Goal: Information Seeking & Learning: Learn about a topic

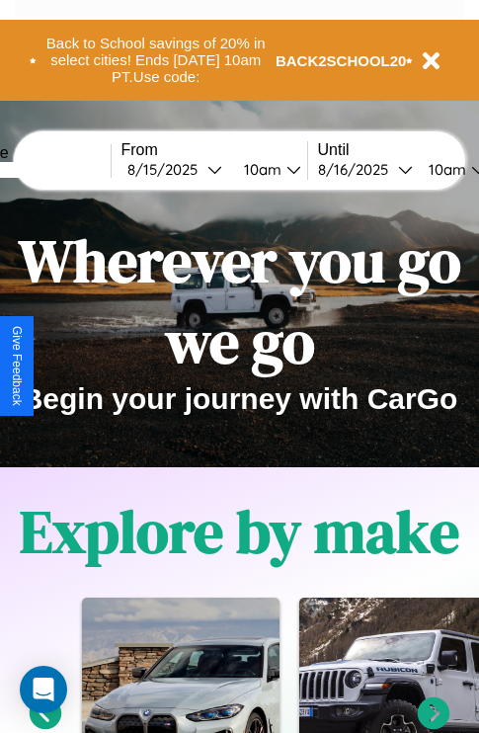
scroll to position [304, 0]
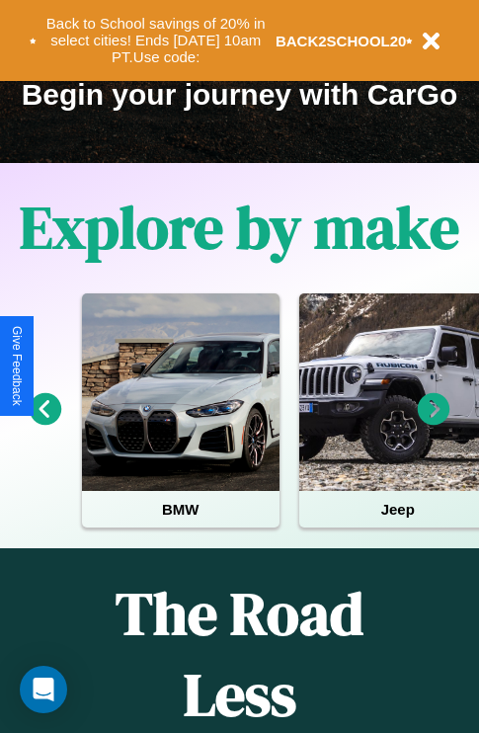
click at [434, 423] on icon at bounding box center [434, 409] width 33 height 33
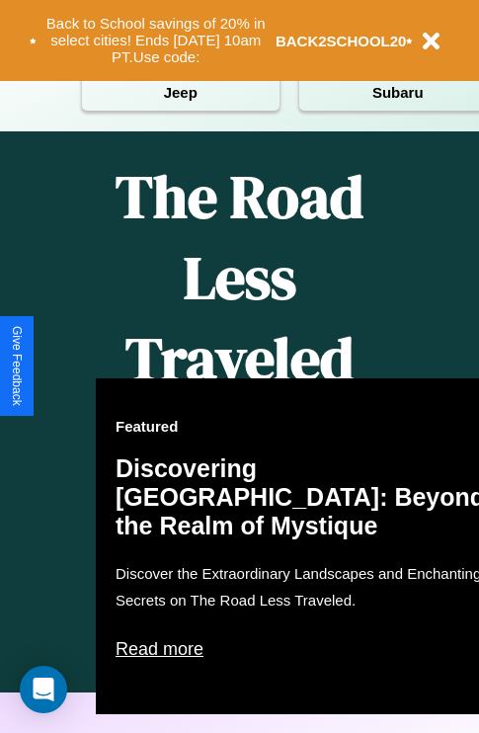
scroll to position [2394, 0]
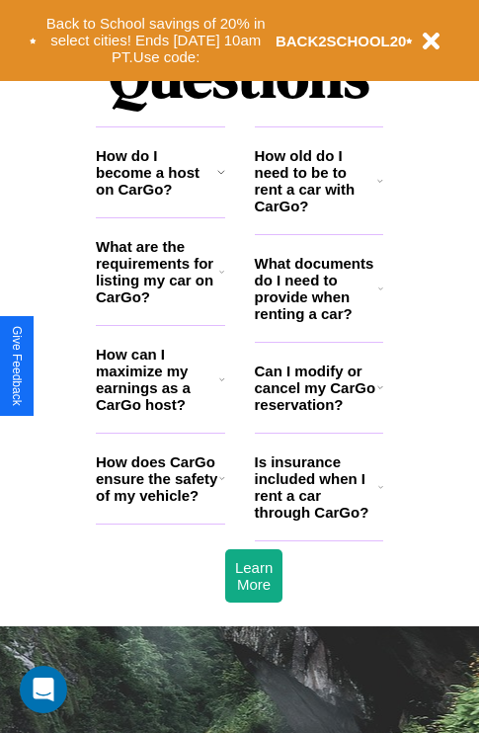
click at [221, 280] on icon at bounding box center [221, 272] width 5 height 16
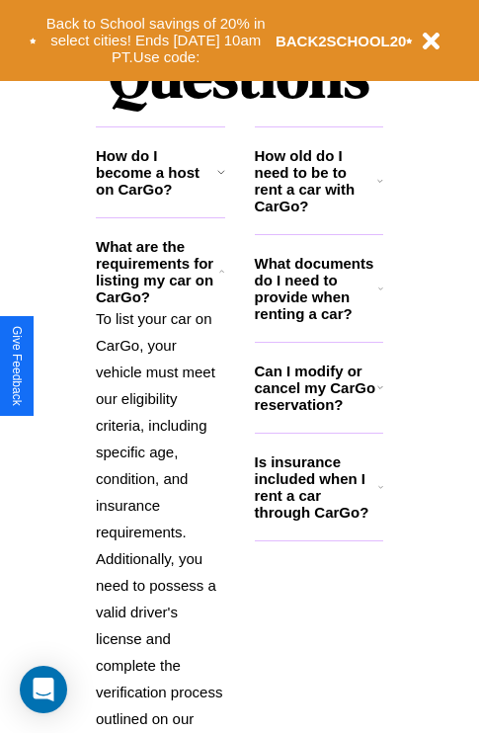
click at [379, 395] on icon at bounding box center [380, 387] width 6 height 16
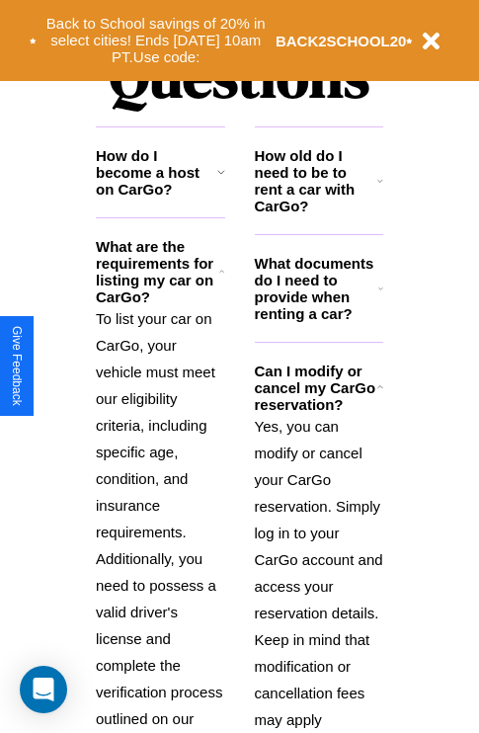
click at [160, 198] on h3 "How do I become a host on CarGo?" at bounding box center [157, 172] width 122 height 50
click at [318, 212] on h3 "How old do I need to be to rent a car with CarGo?" at bounding box center [317, 180] width 124 height 67
